Goal: Task Accomplishment & Management: Use online tool/utility

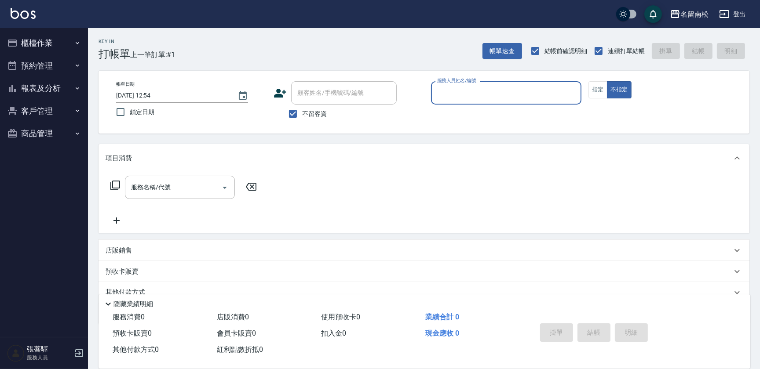
click at [53, 32] on button "櫃檯作業" at bounding box center [44, 43] width 81 height 23
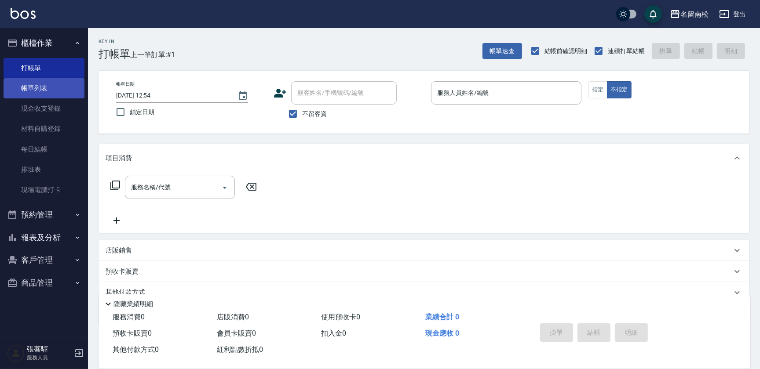
click at [61, 83] on link "帳單列表" at bounding box center [44, 88] width 81 height 20
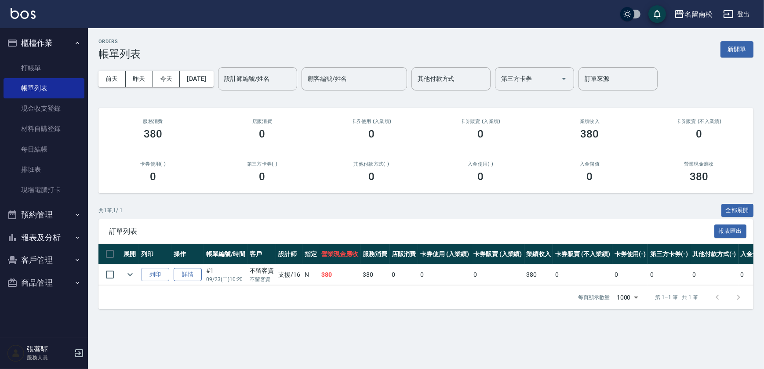
click at [190, 277] on link "詳情" at bounding box center [188, 275] width 28 height 14
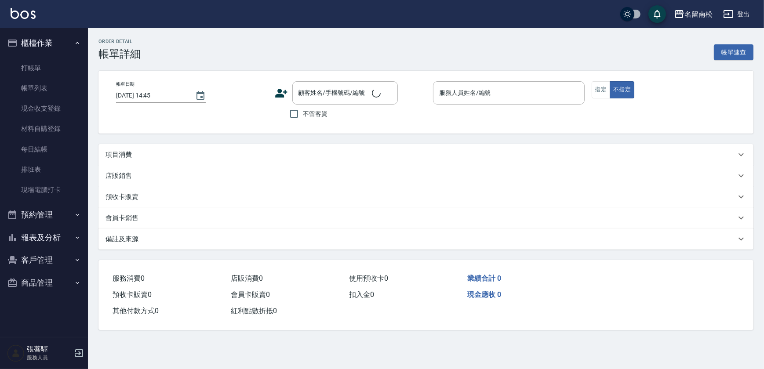
type input "[DATE] 10:20"
checkbox input "true"
type input "支援-16"
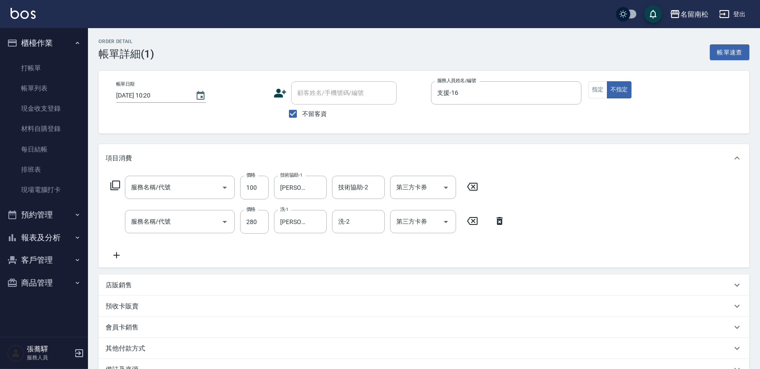
type input "煥彩.玻酸.晶膜.水療(619)"
type input "洗髮[280](202)"
click at [62, 69] on link "打帳單" at bounding box center [44, 68] width 81 height 20
